Goal: Use online tool/utility: Utilize a website feature to perform a specific function

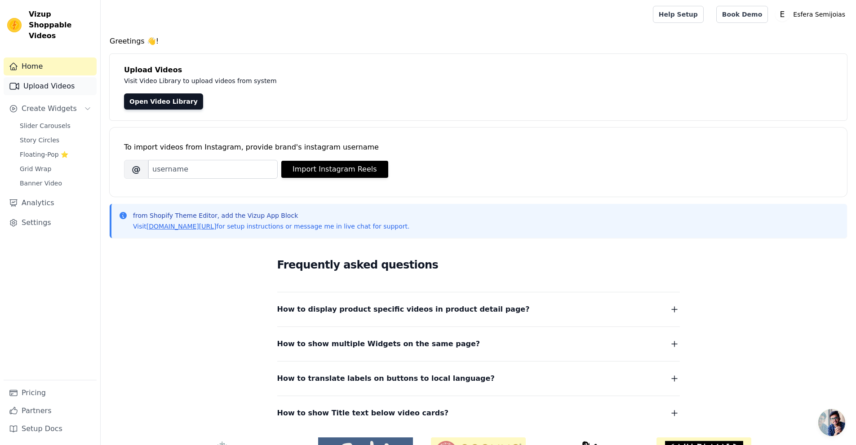
click at [67, 77] on link "Upload Videos" at bounding box center [50, 86] width 93 height 18
click at [63, 77] on link "Upload Videos" at bounding box center [50, 86] width 93 height 18
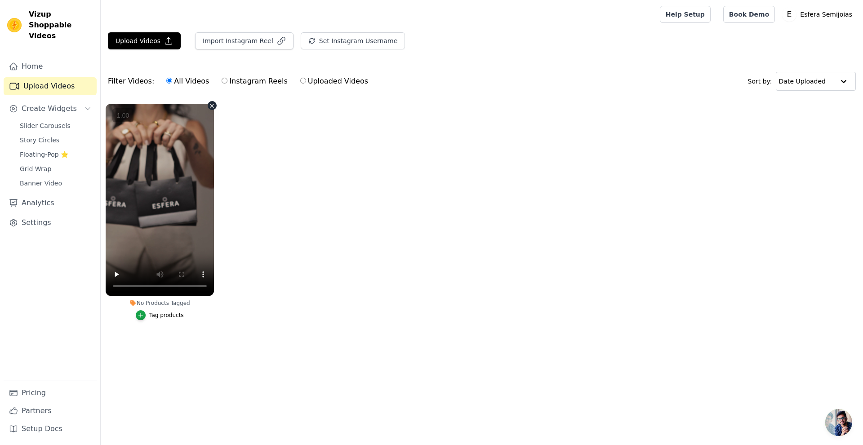
click at [115, 273] on vsc-controller at bounding box center [160, 200] width 108 height 192
click at [115, 275] on vsc-controller at bounding box center [160, 200] width 108 height 192
click at [116, 273] on vsc-controller at bounding box center [160, 200] width 108 height 192
click at [200, 276] on vsc-controller at bounding box center [160, 200] width 108 height 192
click at [205, 274] on vsc-controller at bounding box center [160, 200] width 108 height 192
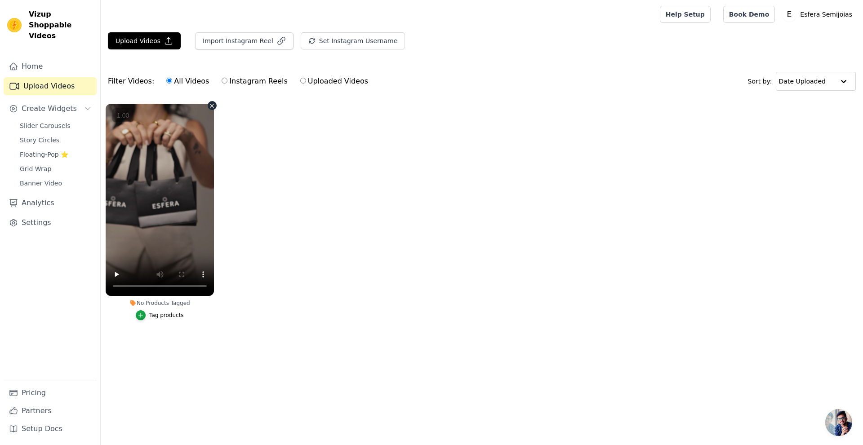
click at [203, 274] on vsc-controller at bounding box center [160, 200] width 108 height 192
drag, startPoint x: 296, startPoint y: 169, endPoint x: 315, endPoint y: 169, distance: 19.8
click at [297, 169] on ul "No Products Tagged Tag products" at bounding box center [482, 221] width 762 height 244
click at [37, 134] on link "Story Circles" at bounding box center [55, 140] width 82 height 13
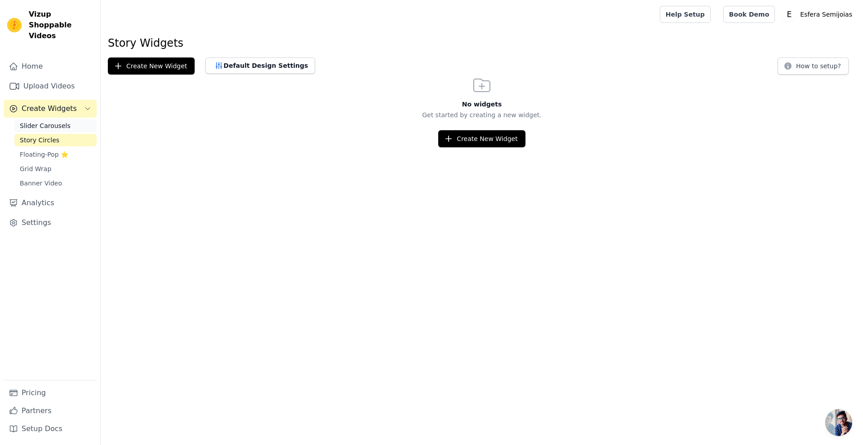
click at [36, 121] on span "Slider Carousels" at bounding box center [45, 125] width 51 height 9
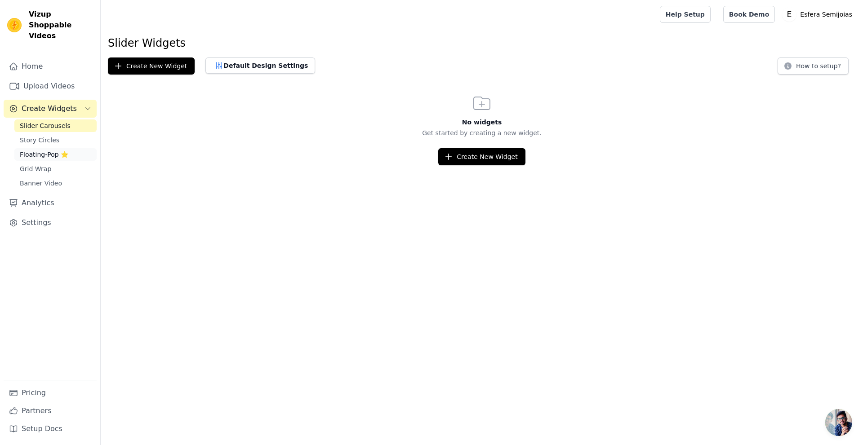
click at [59, 150] on span "Floating-Pop ⭐" at bounding box center [44, 154] width 49 height 9
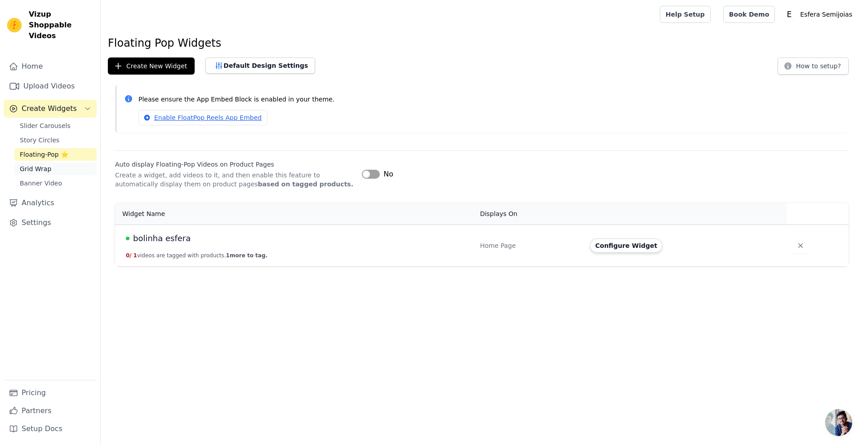
click at [59, 163] on link "Grid Wrap" at bounding box center [55, 169] width 82 height 13
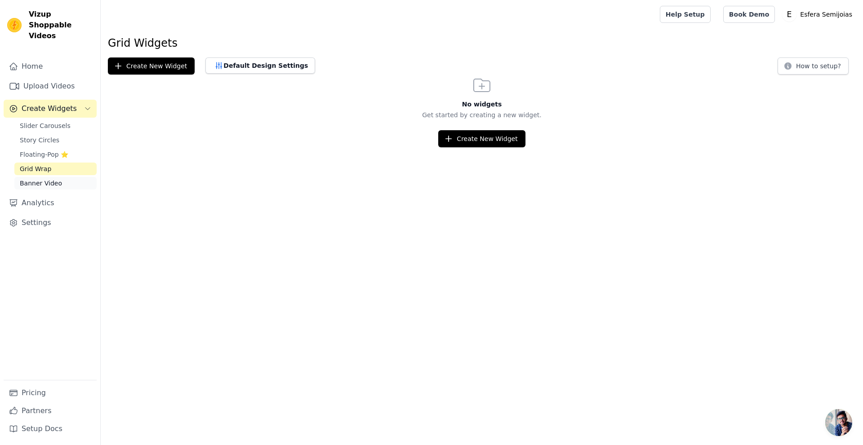
click at [57, 179] on span "Banner Video" at bounding box center [41, 183] width 42 height 9
click at [54, 163] on link "Grid Wrap" at bounding box center [55, 169] width 82 height 13
click at [54, 150] on span "Floating-Pop ⭐" at bounding box center [44, 154] width 49 height 9
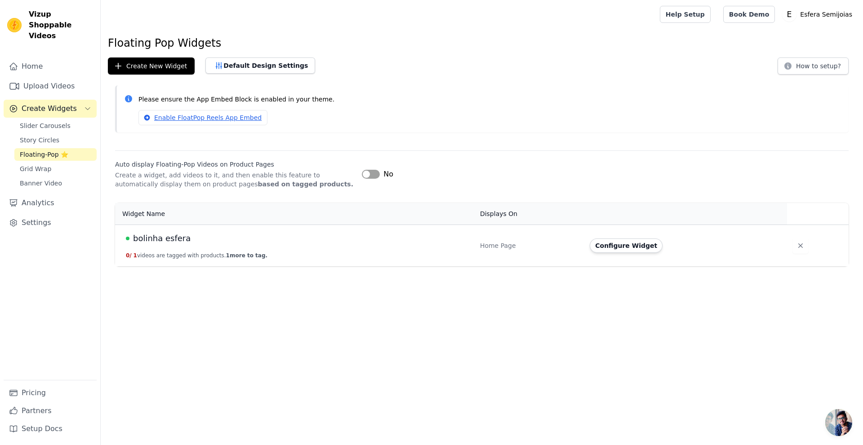
click at [213, 236] on div "bolinha esfera" at bounding box center [297, 238] width 343 height 13
click at [67, 134] on link "Story Circles" at bounding box center [55, 140] width 82 height 13
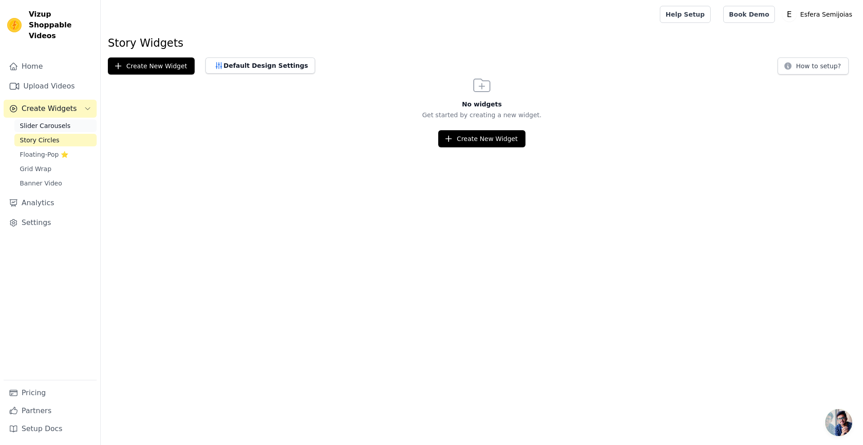
click at [67, 120] on link "Slider Carousels" at bounding box center [55, 126] width 82 height 13
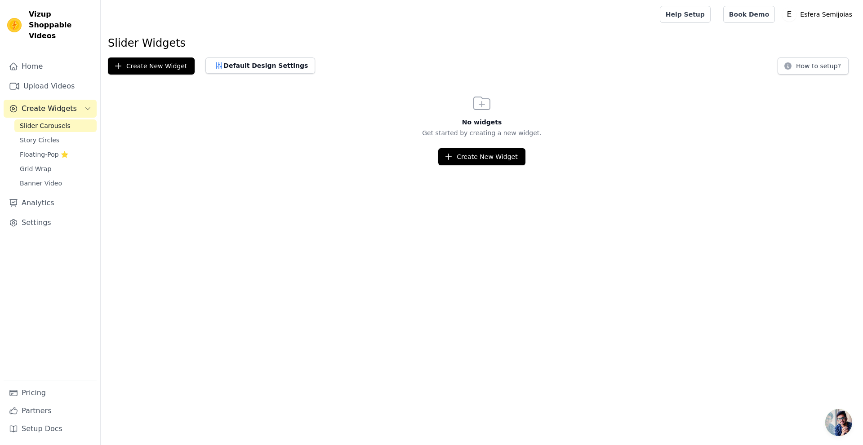
click at [55, 103] on span "Create Widgets" at bounding box center [49, 108] width 55 height 11
click at [45, 123] on div "Slider Carousels Story Circles Floating-Pop ⭐ Grid Wrap Banner Video" at bounding box center [55, 155] width 82 height 70
click at [44, 136] on span "Story Circles" at bounding box center [40, 140] width 40 height 9
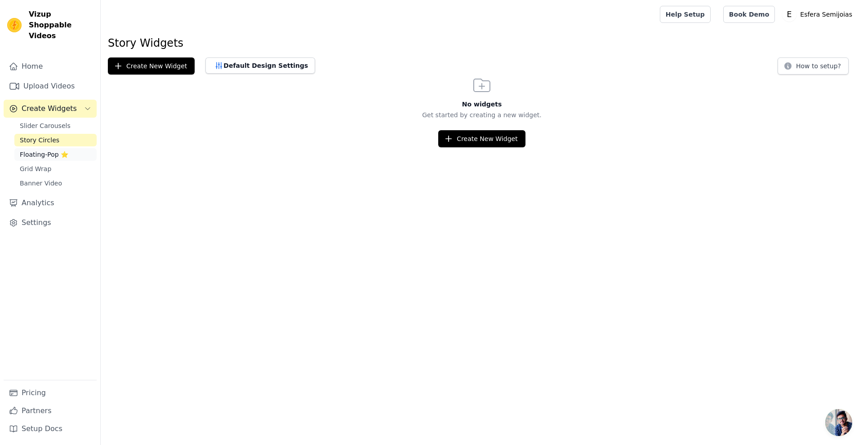
click at [44, 150] on span "Floating-Pop ⭐" at bounding box center [44, 154] width 49 height 9
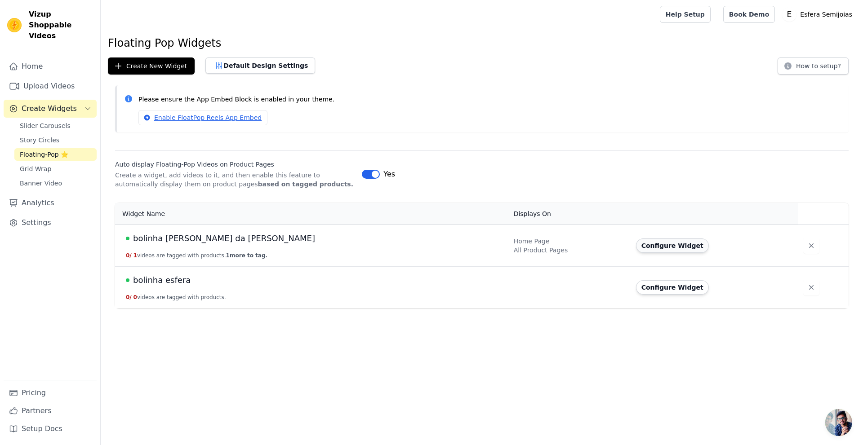
click at [636, 250] on button "Configure Widget" at bounding box center [672, 246] width 73 height 14
